Goal: Information Seeking & Learning: Learn about a topic

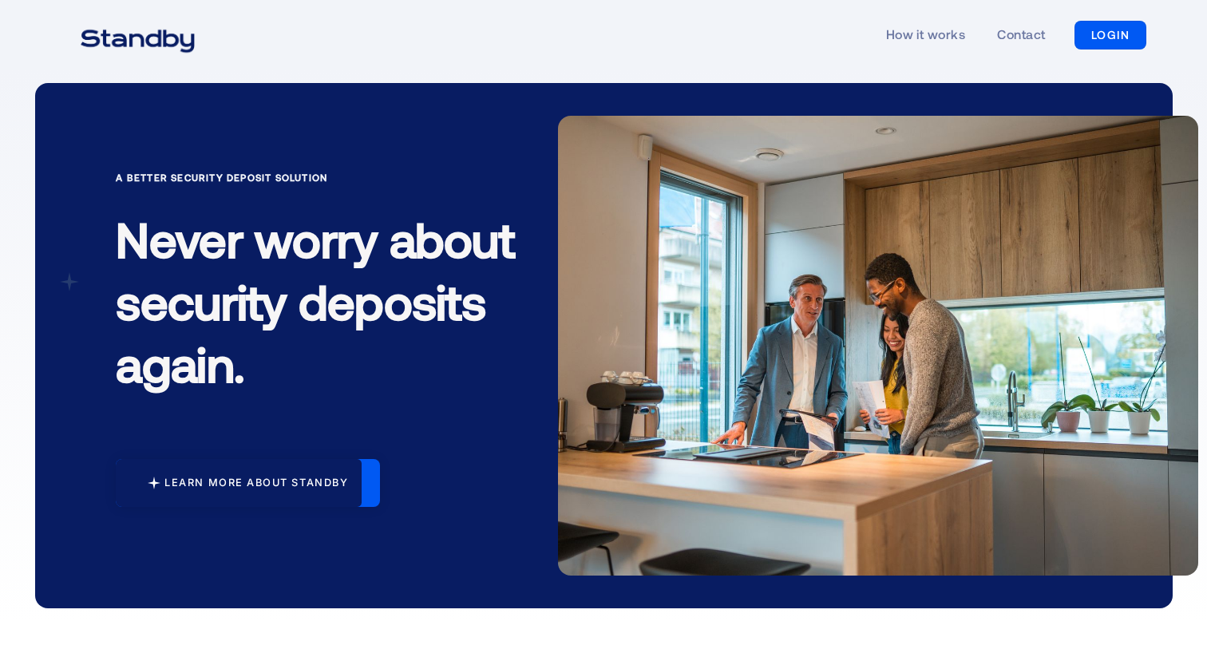
click at [281, 478] on div "Learn more about standby" at bounding box center [257, 483] width 184 height 13
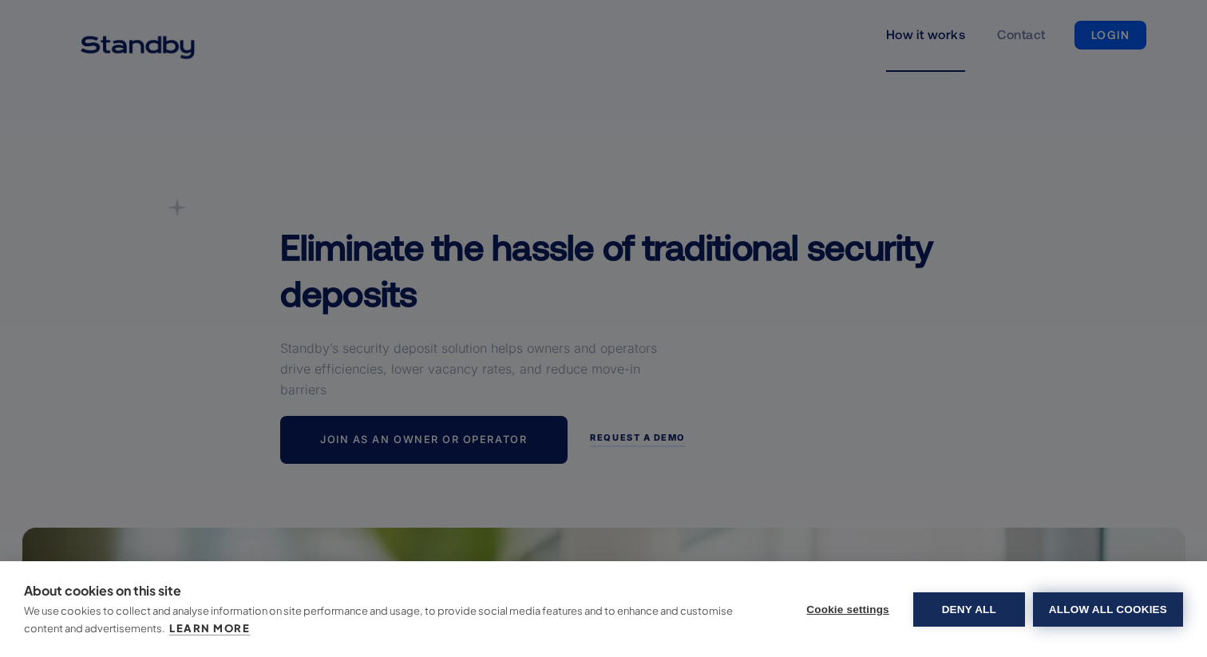
click at [1073, 621] on button "Allow all cookies" at bounding box center [1108, 610] width 150 height 34
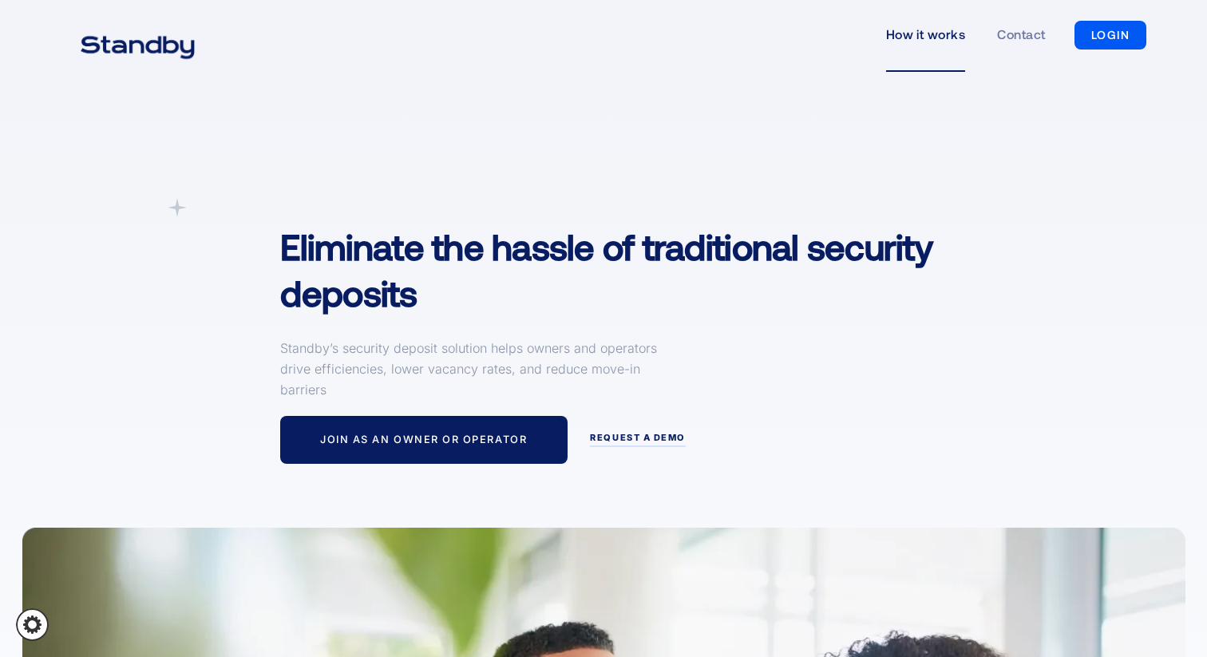
click at [141, 46] on img "home" at bounding box center [138, 46] width 154 height 40
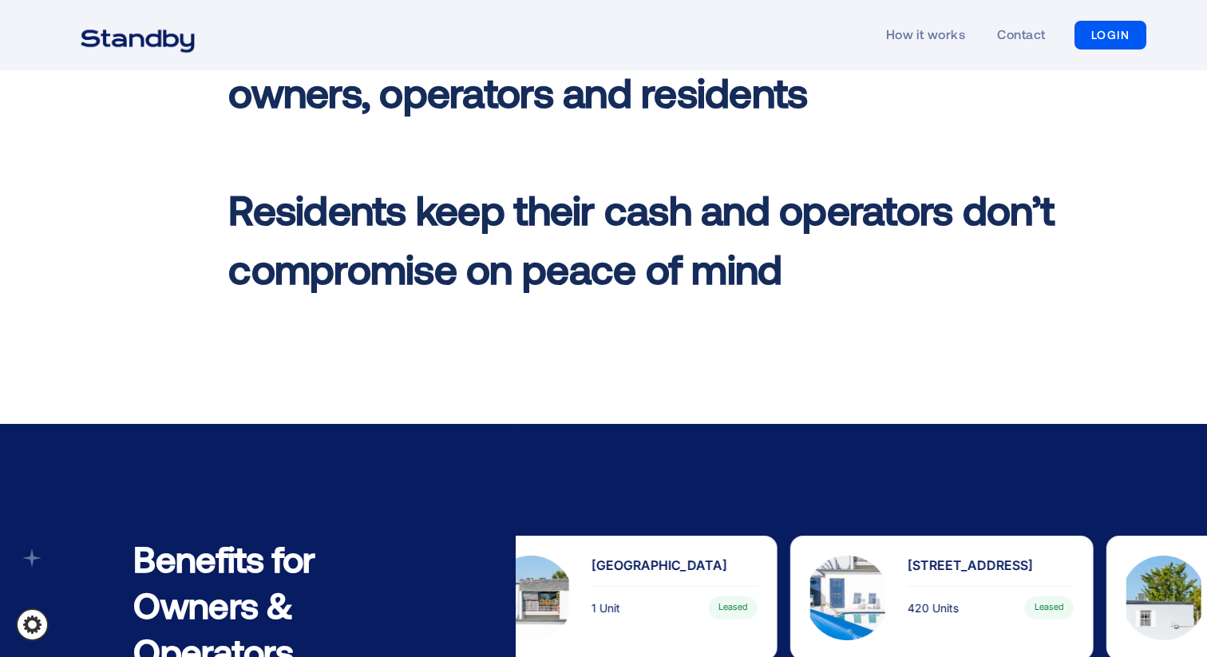
scroll to position [968, 0]
